Goal: Check status: Check status

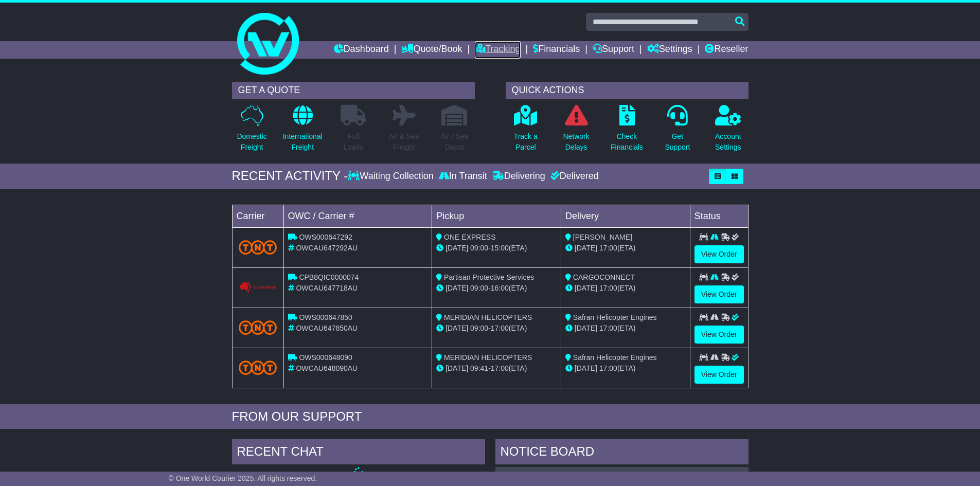
drag, startPoint x: 467, startPoint y: 44, endPoint x: 493, endPoint y: 57, distance: 29.2
click at [475, 44] on icon at bounding box center [480, 48] width 10 height 9
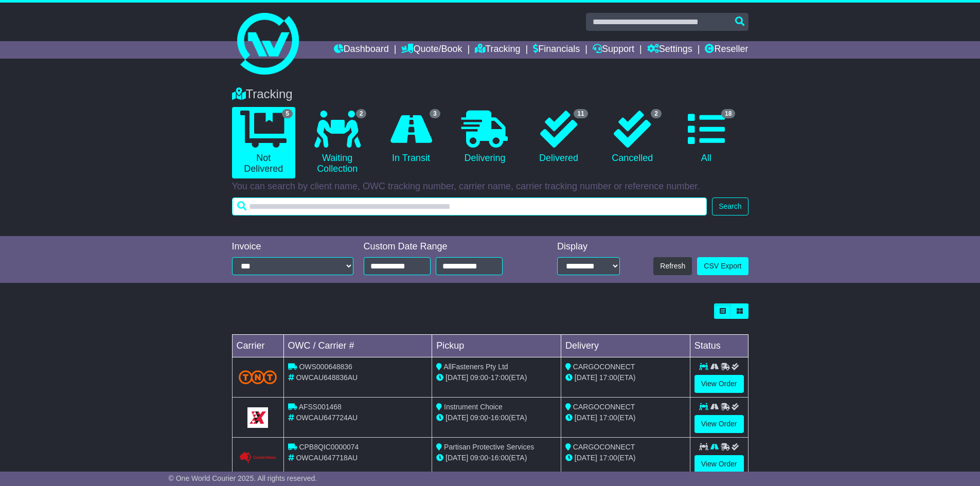
click at [565, 207] on input "text" at bounding box center [469, 207] width 475 height 18
paste input "**********"
type input "**********"
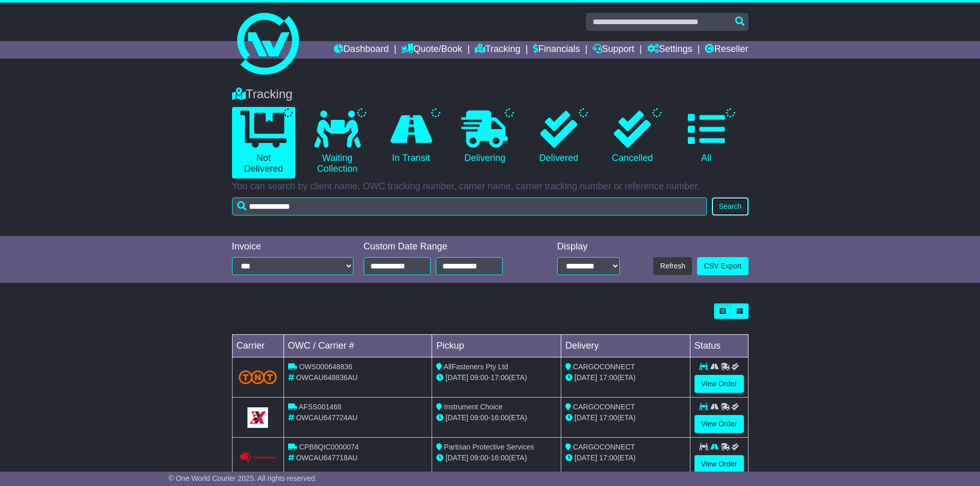
click at [716, 205] on button "Search" at bounding box center [730, 207] width 36 height 18
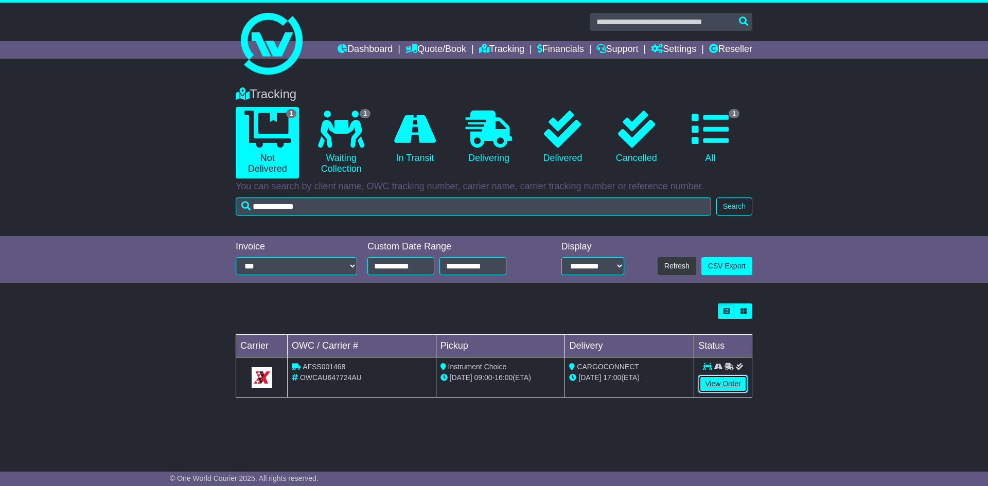
click at [726, 378] on link "View Order" at bounding box center [722, 384] width 49 height 18
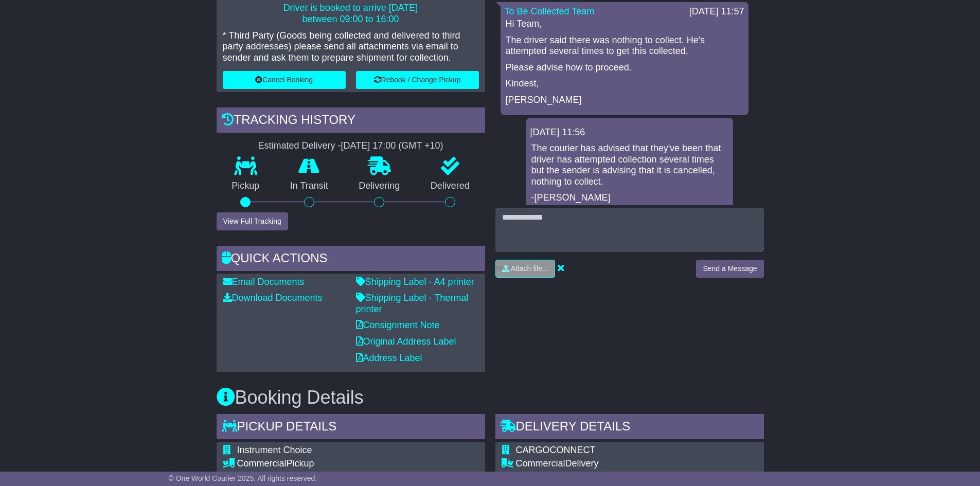
scroll to position [514, 0]
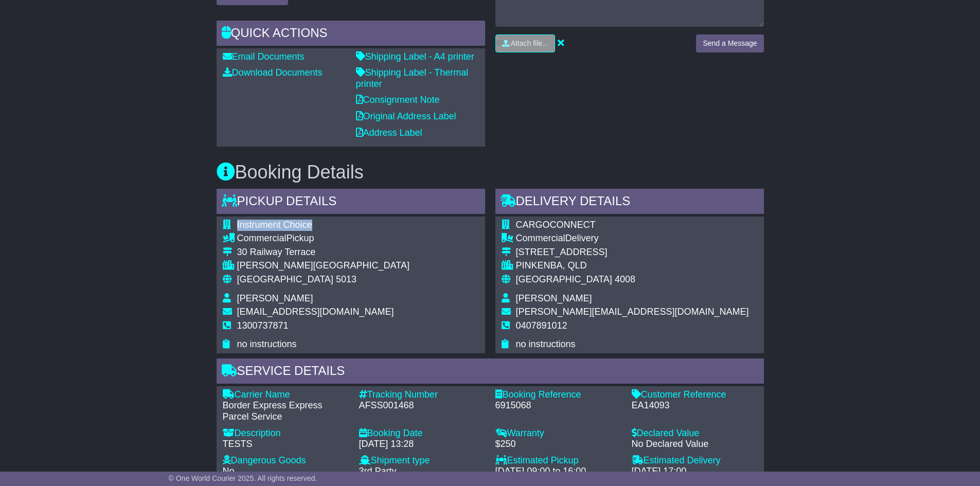
drag, startPoint x: 312, startPoint y: 210, endPoint x: 232, endPoint y: 210, distance: 79.2
click at [232, 220] on tr "Instrument Choice" at bounding box center [316, 227] width 187 height 14
copy tr "Instrument Choice"
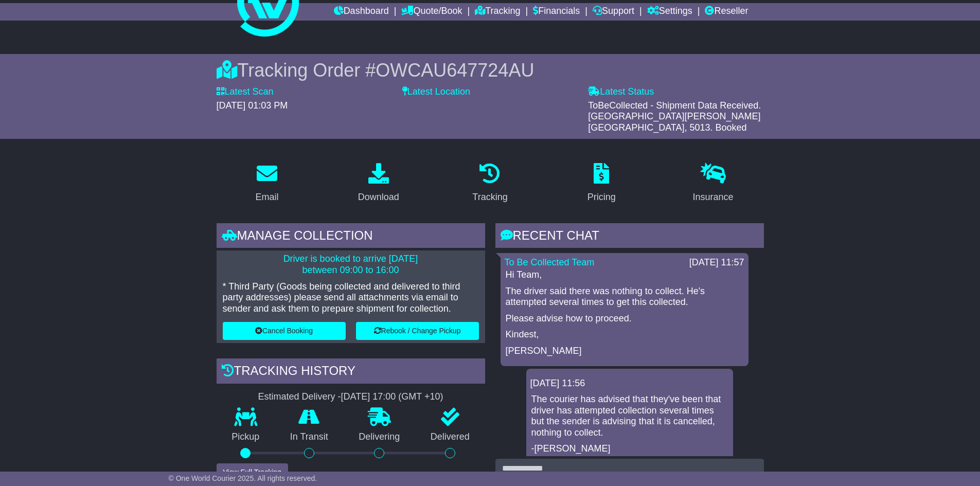
scroll to position [0, 0]
